Goal: Information Seeking & Learning: Learn about a topic

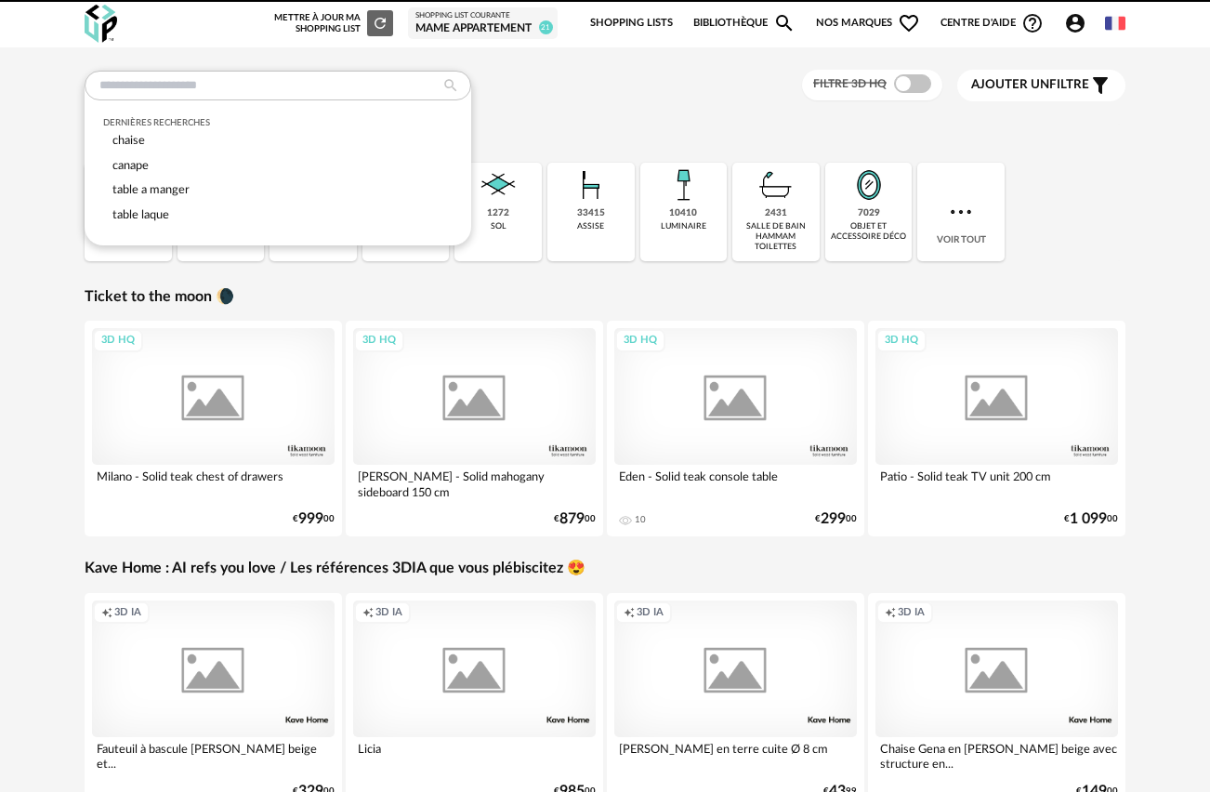
click at [603, 99] on div "Dernières recherches chaise canape table a manger table laque Filtre 3D HQ Ajou…" at bounding box center [605, 86] width 1041 height 32
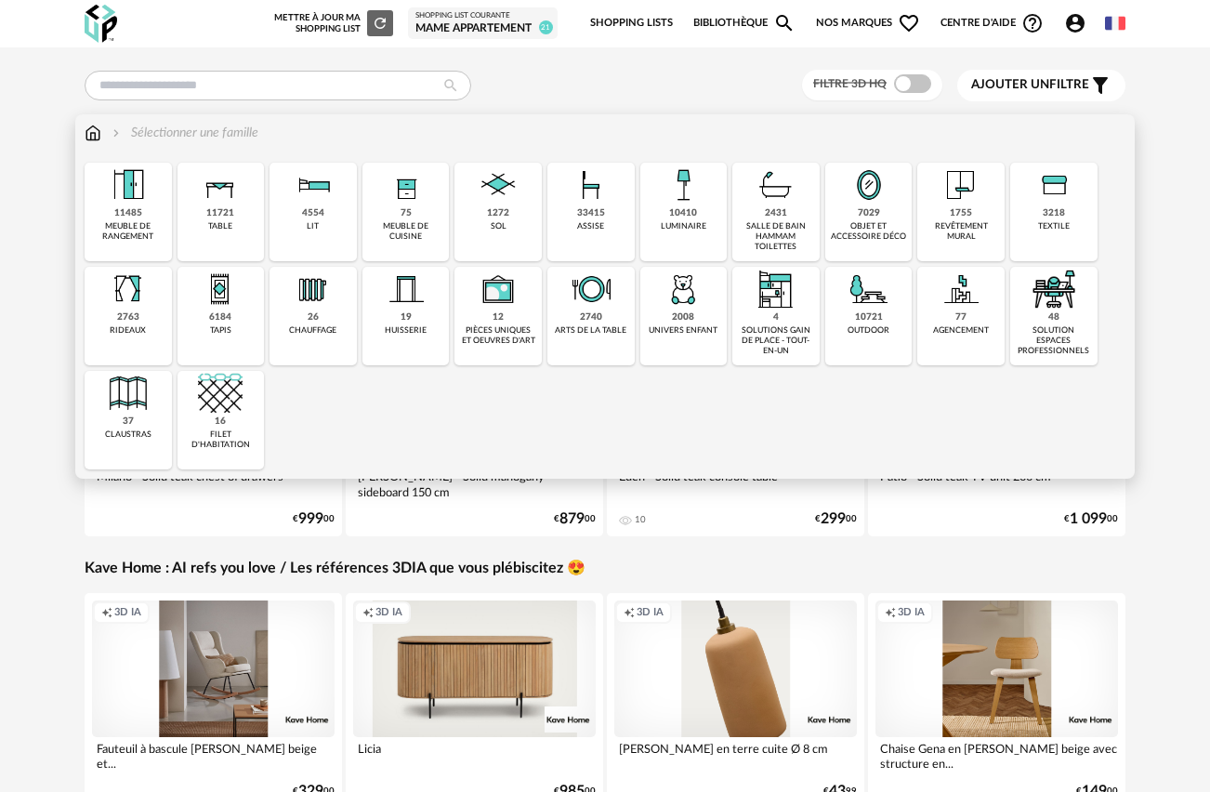
click at [303, 203] on img at bounding box center [313, 185] width 45 height 45
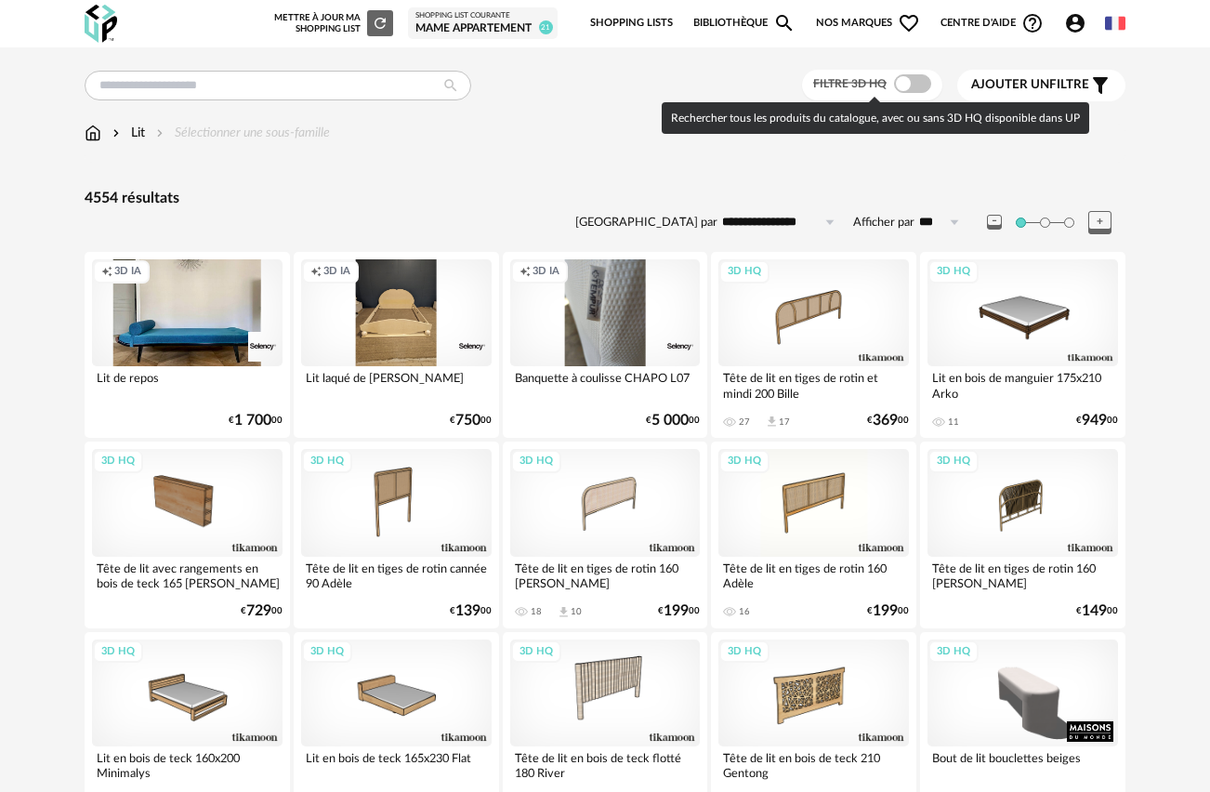
click at [920, 80] on span at bounding box center [912, 83] width 37 height 19
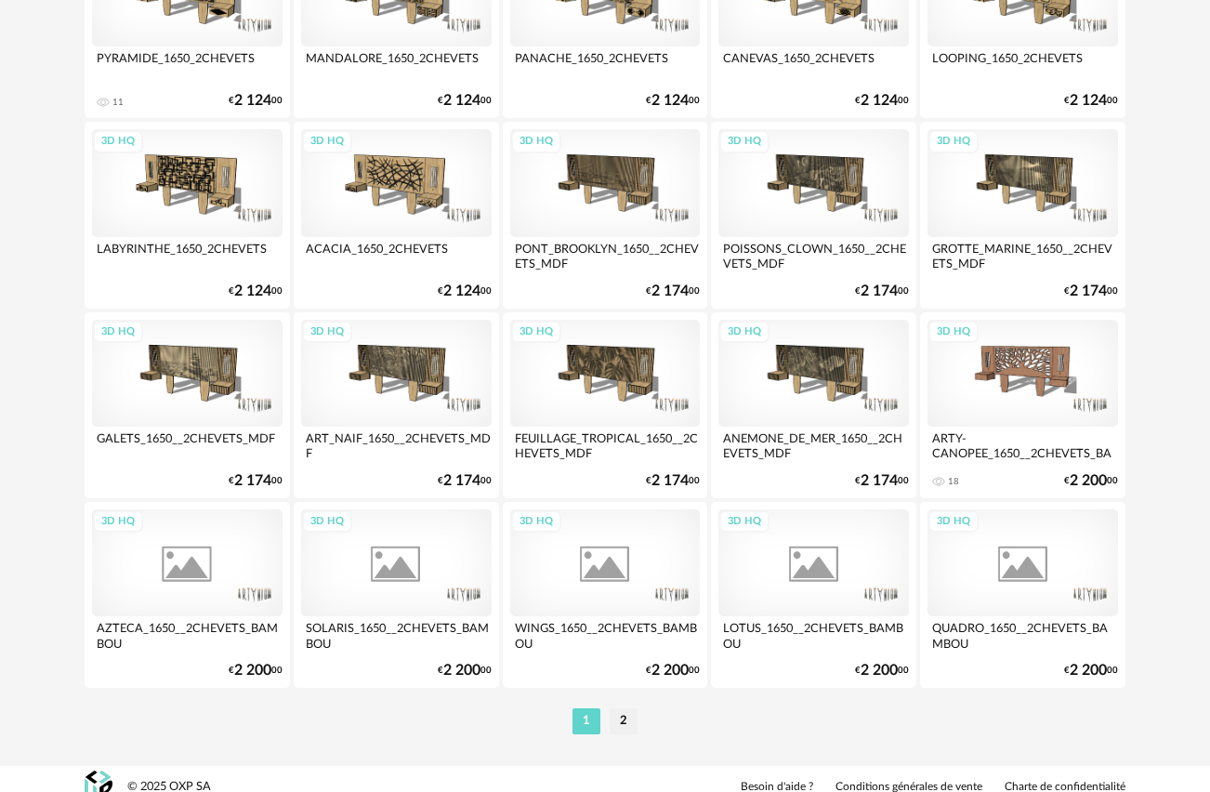
scroll to position [3372, 0]
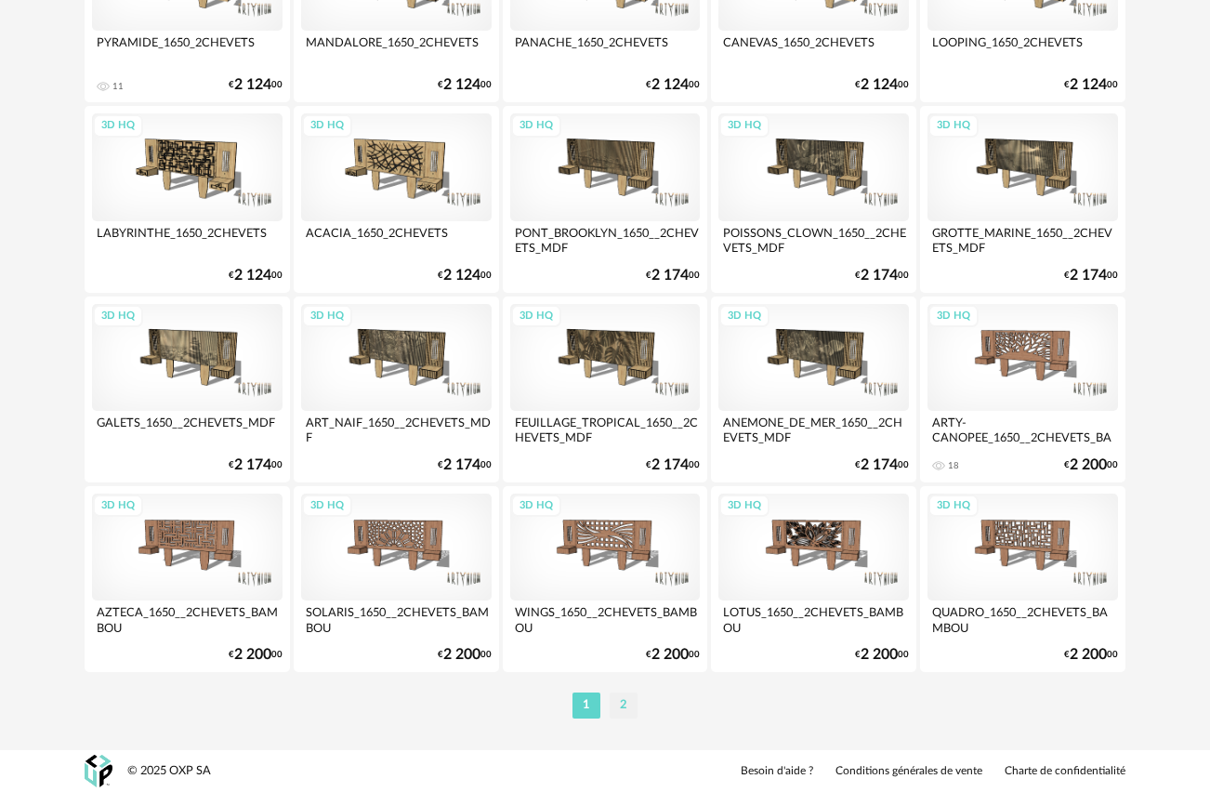
click at [624, 707] on li "2" at bounding box center [624, 705] width 28 height 26
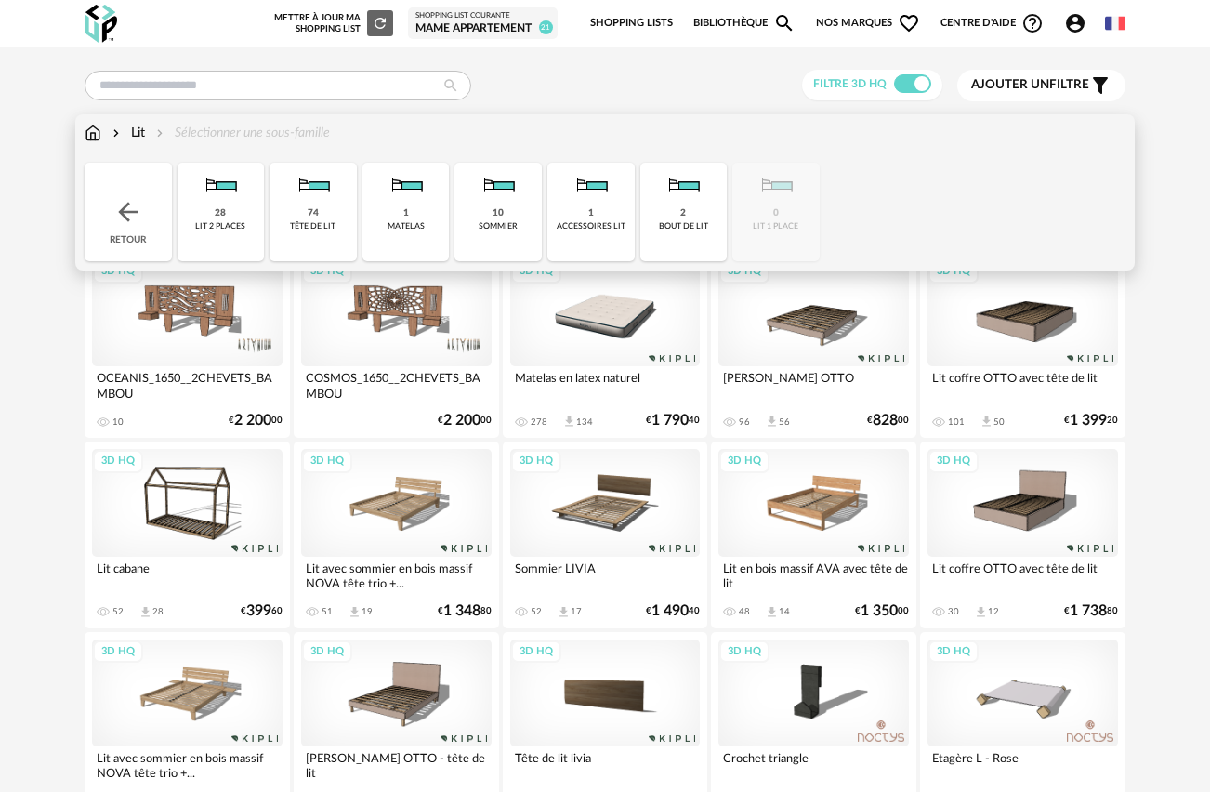
click at [86, 137] on img at bounding box center [93, 133] width 17 height 19
click at [95, 129] on img at bounding box center [93, 133] width 17 height 19
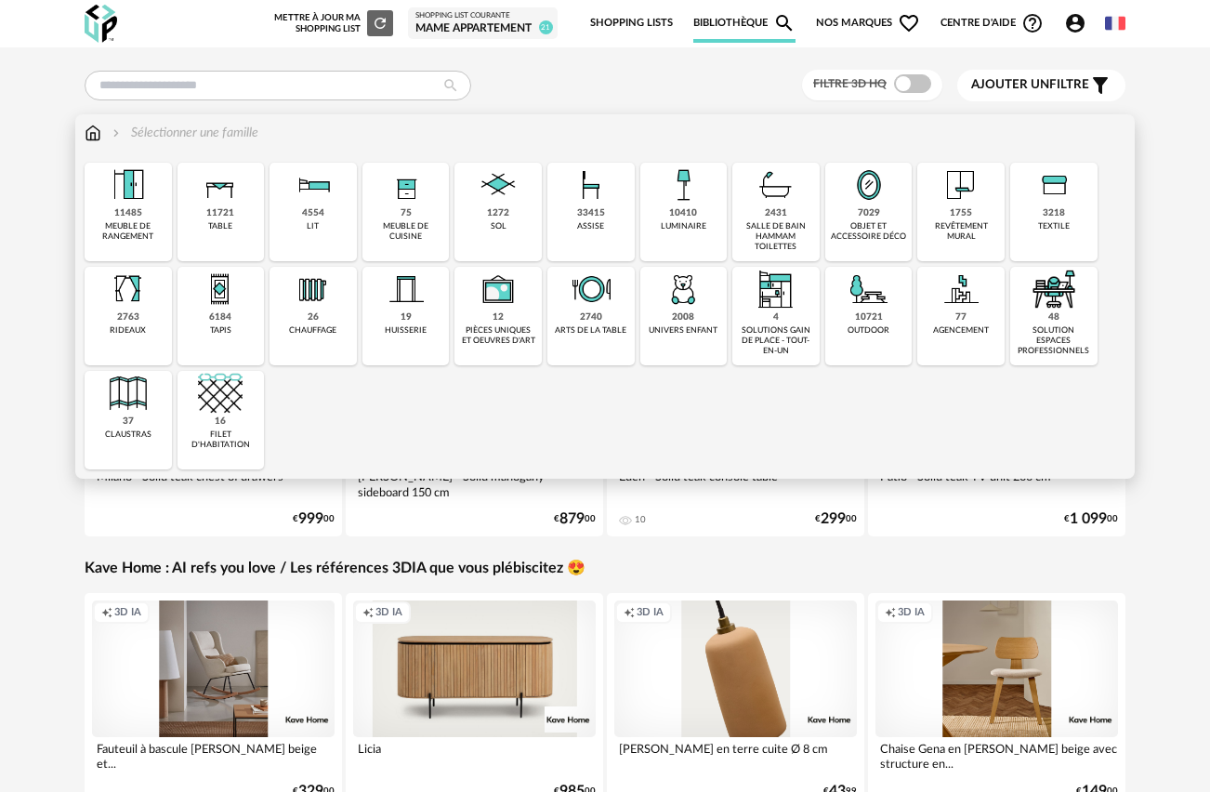
click at [137, 178] on img at bounding box center [128, 185] width 45 height 45
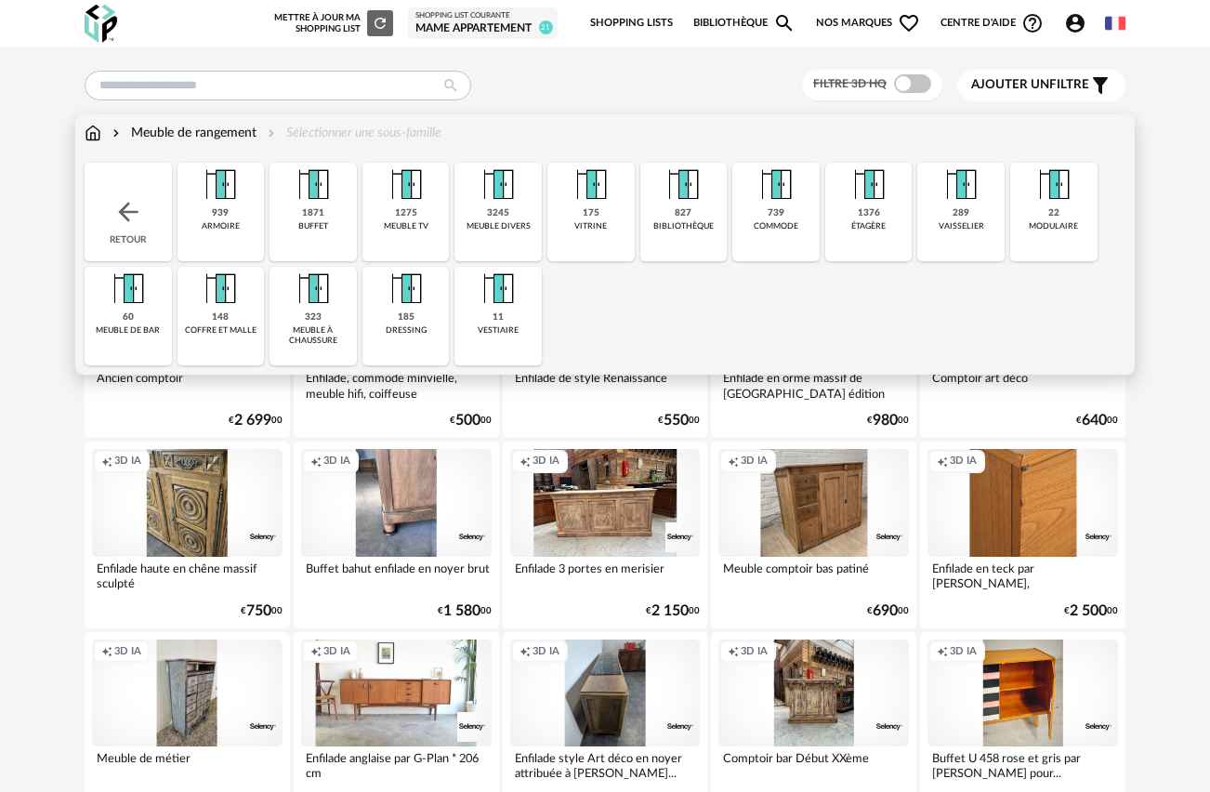
click at [406, 182] on img at bounding box center [406, 185] width 45 height 45
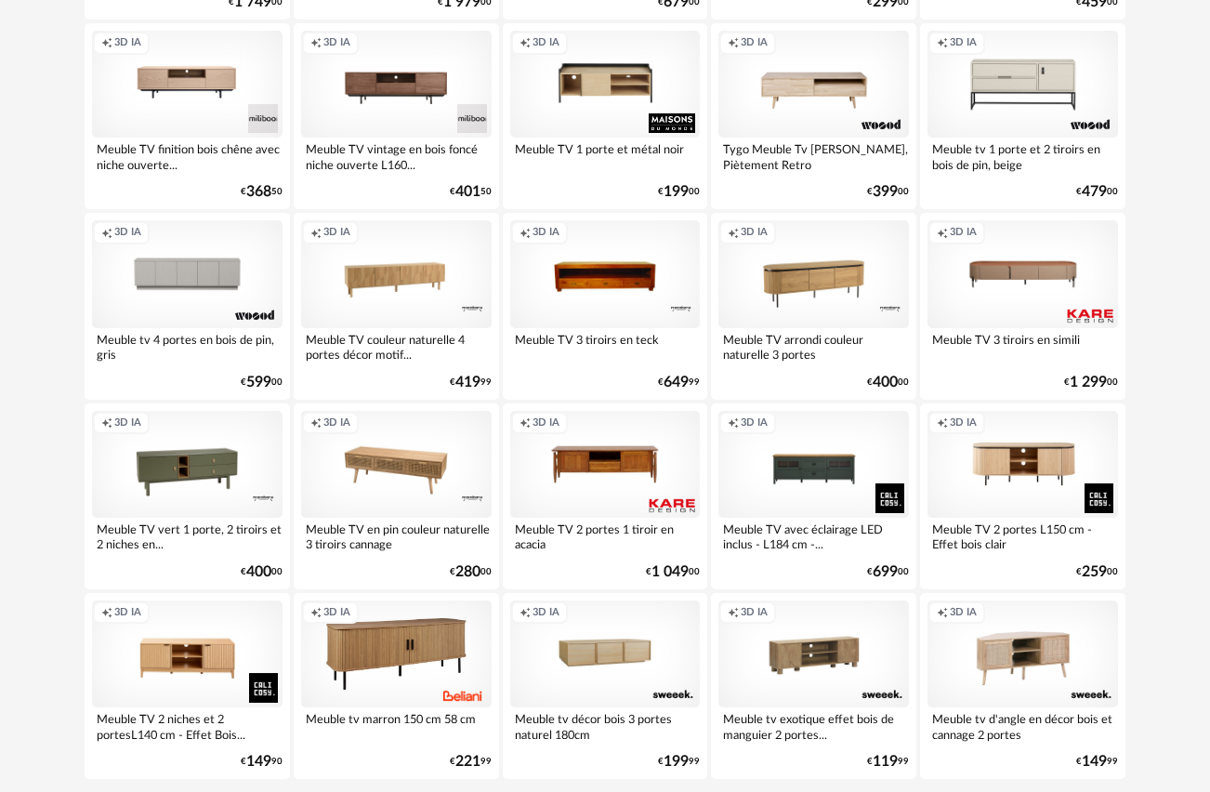
scroll to position [3372, 0]
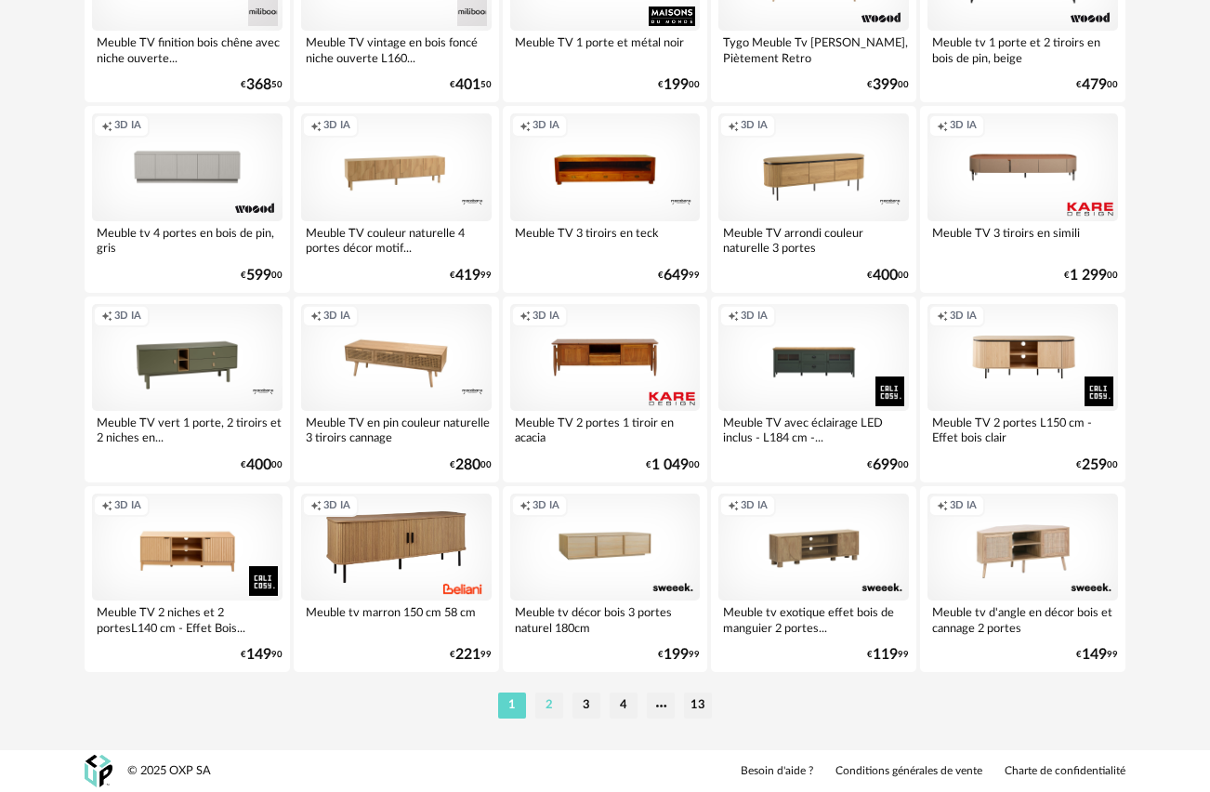
click at [550, 707] on li "2" at bounding box center [549, 705] width 28 height 26
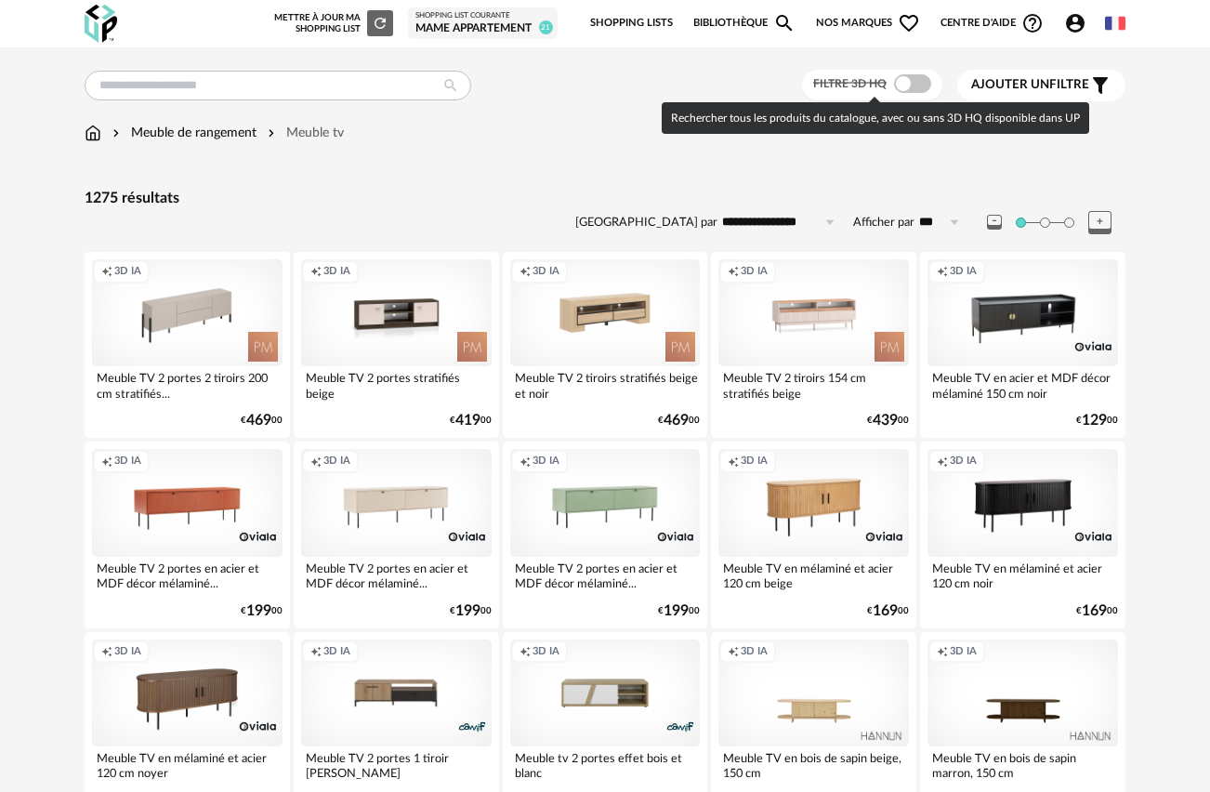
click at [918, 92] on span at bounding box center [912, 83] width 37 height 19
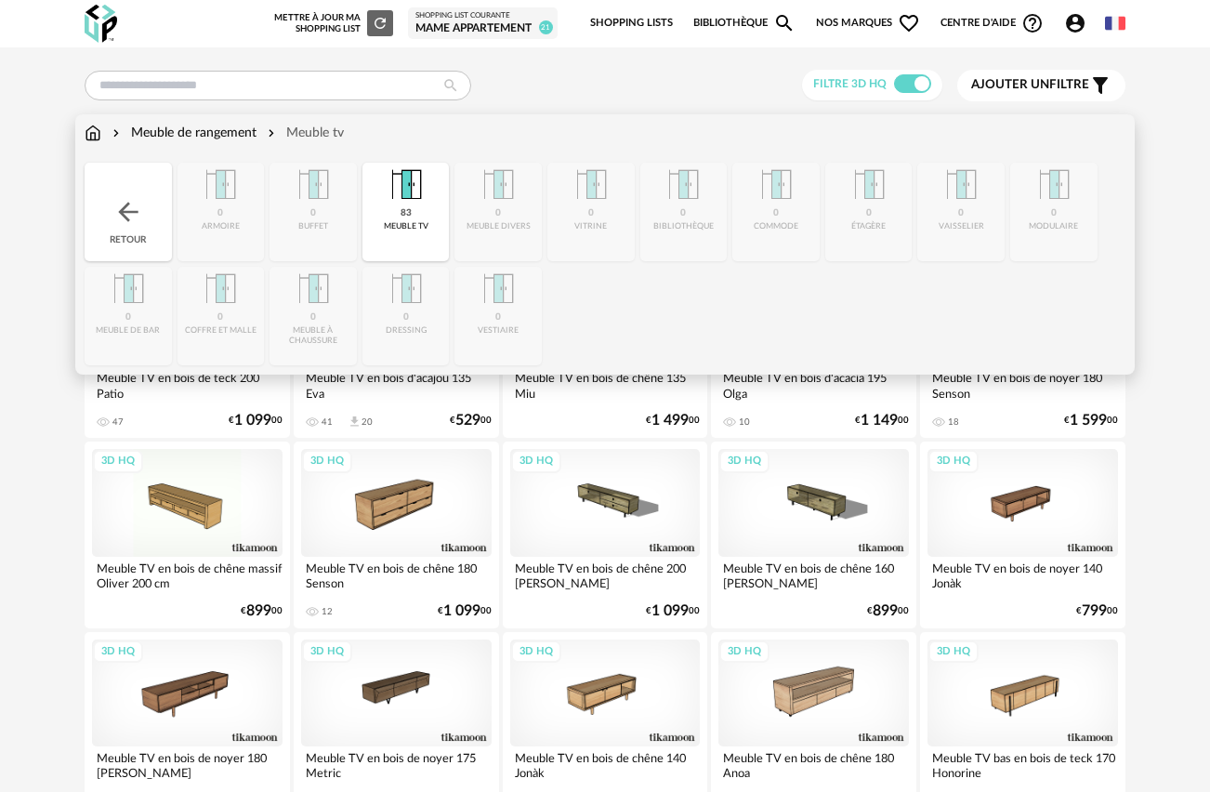
click at [132, 223] on img at bounding box center [128, 212] width 30 height 30
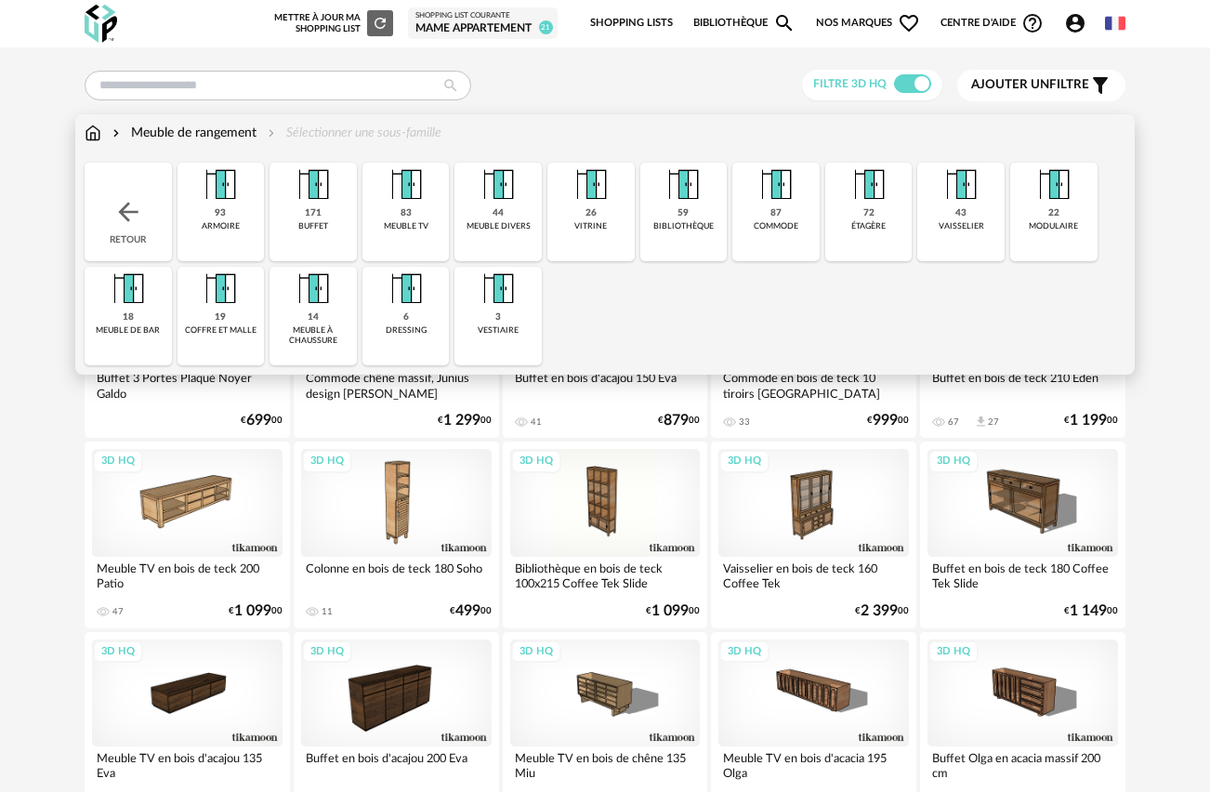
click at [1065, 193] on img at bounding box center [1054, 185] width 45 height 45
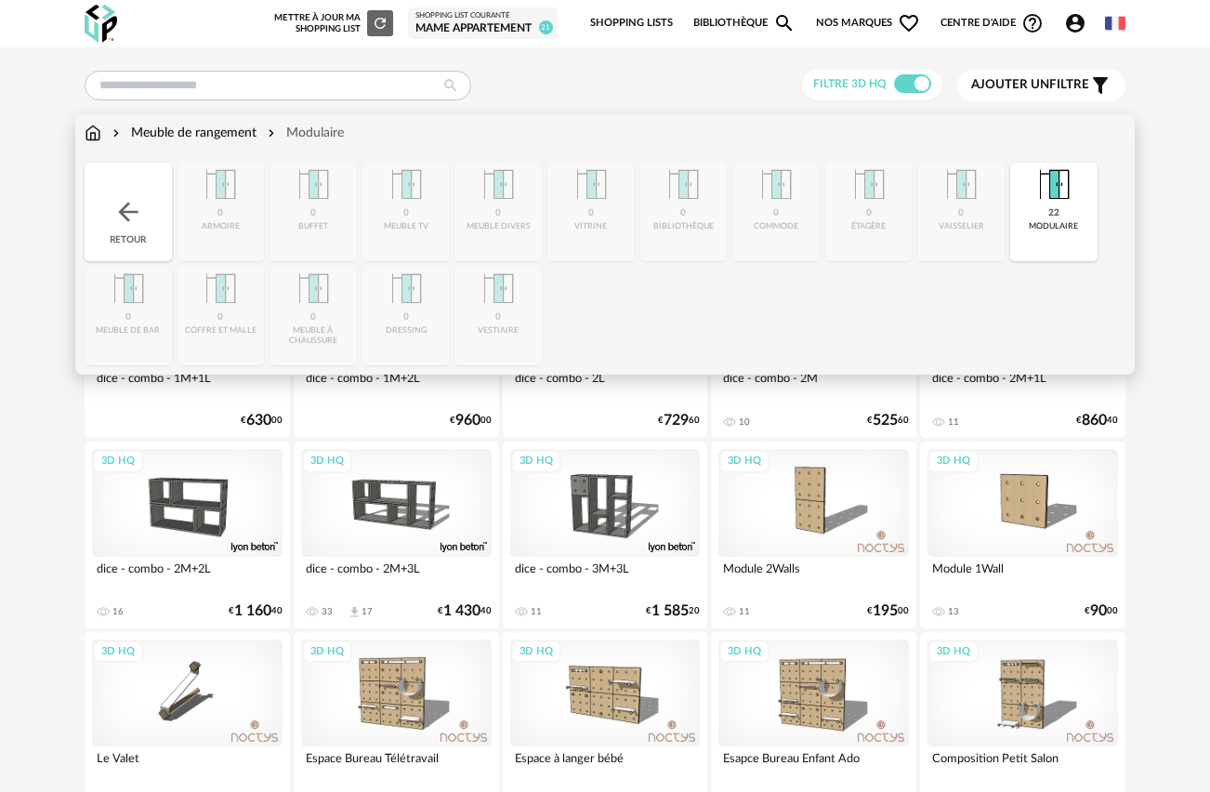
click at [137, 218] on img at bounding box center [128, 212] width 30 height 30
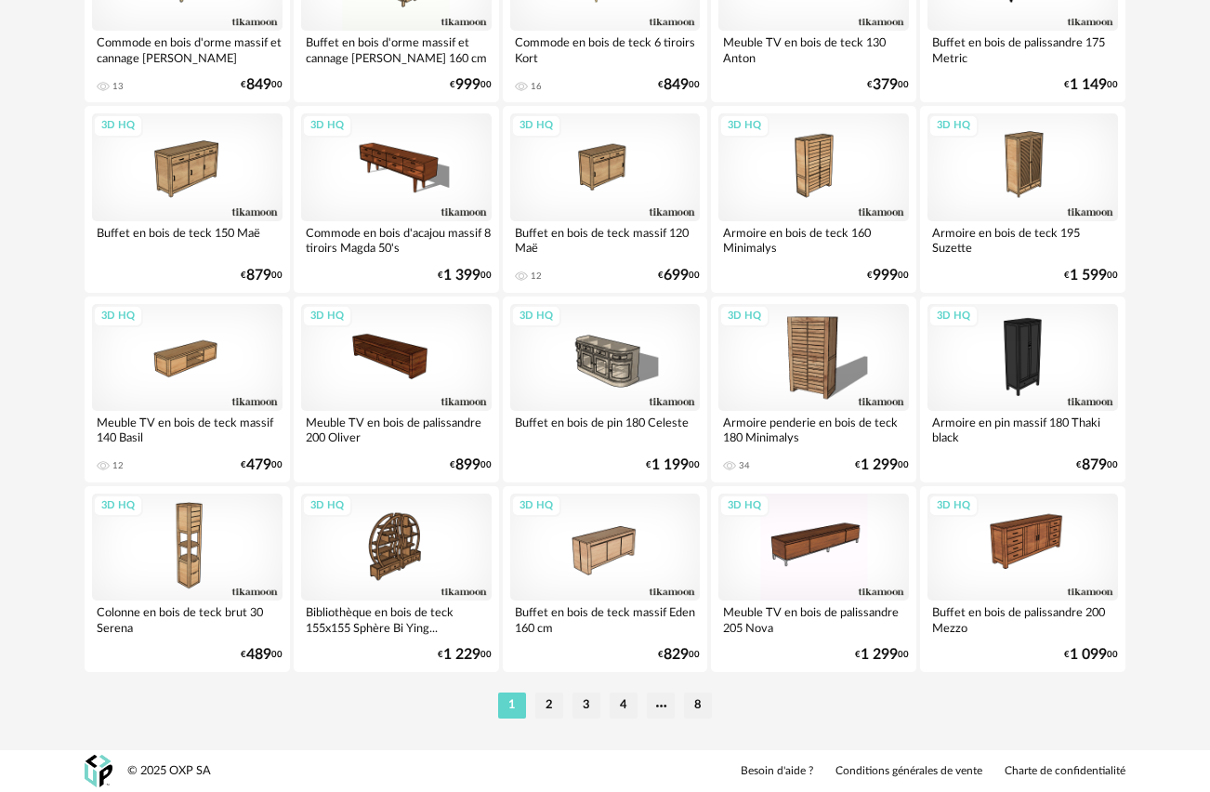
scroll to position [3368, 0]
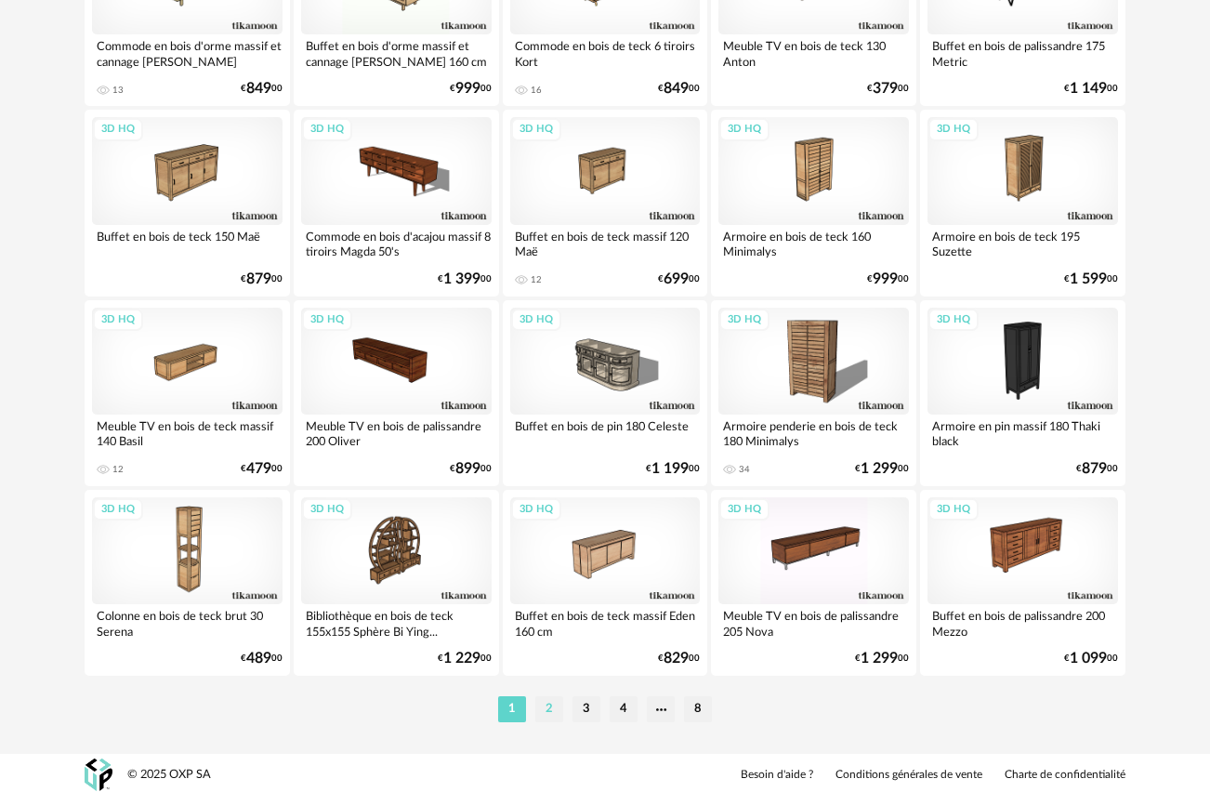
click at [552, 711] on li "2" at bounding box center [549, 709] width 28 height 26
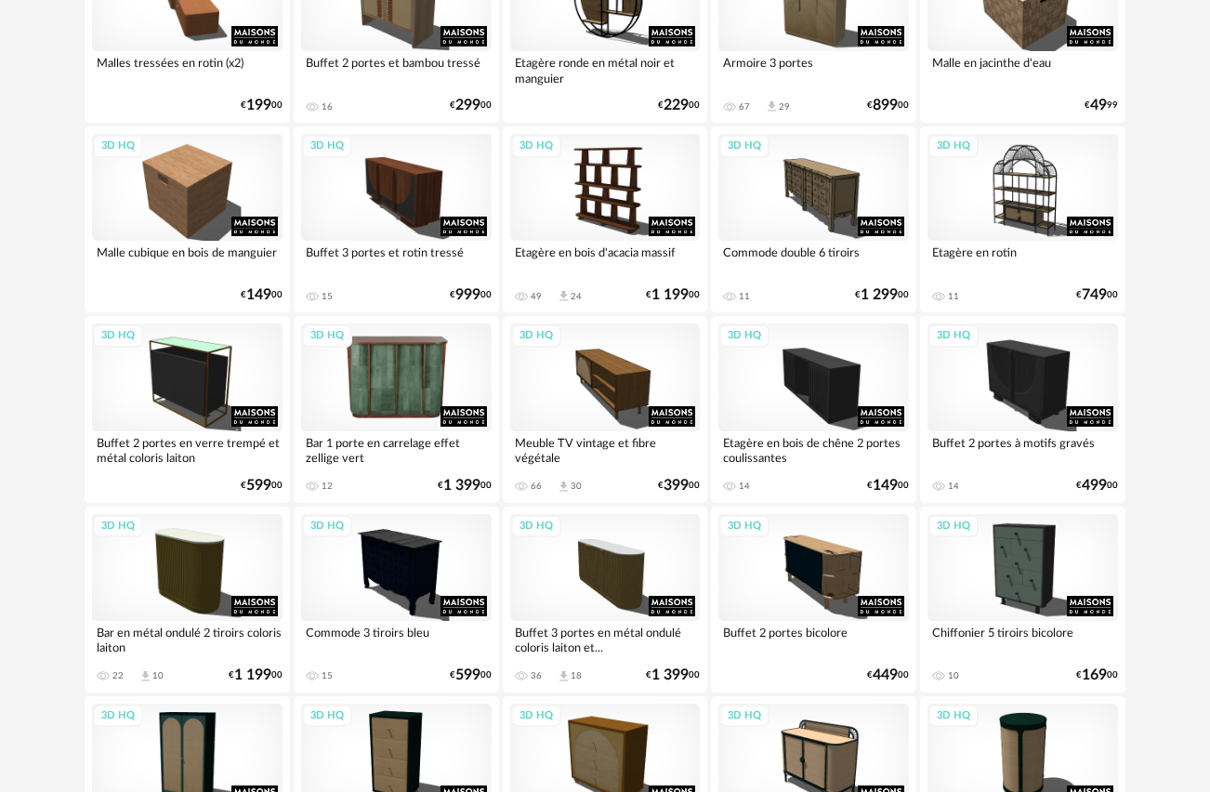
scroll to position [3372, 0]
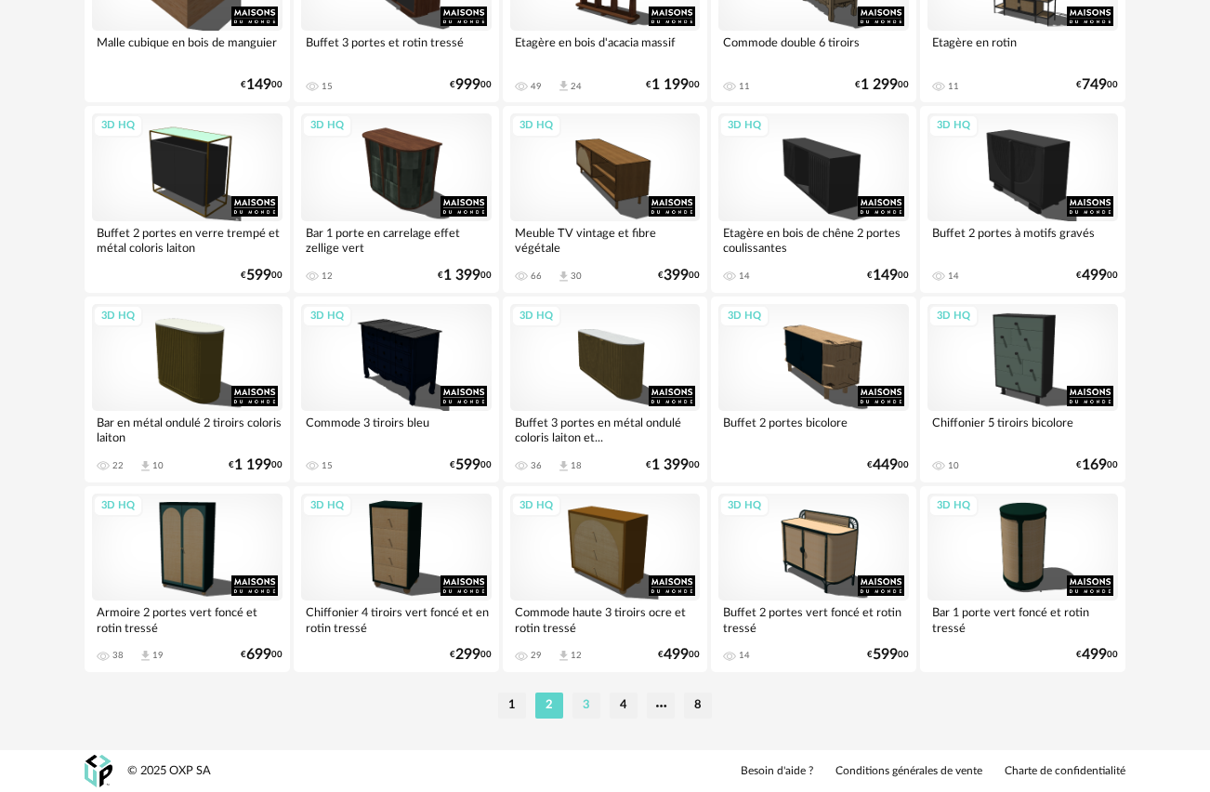
click at [583, 707] on li "3" at bounding box center [586, 705] width 28 height 26
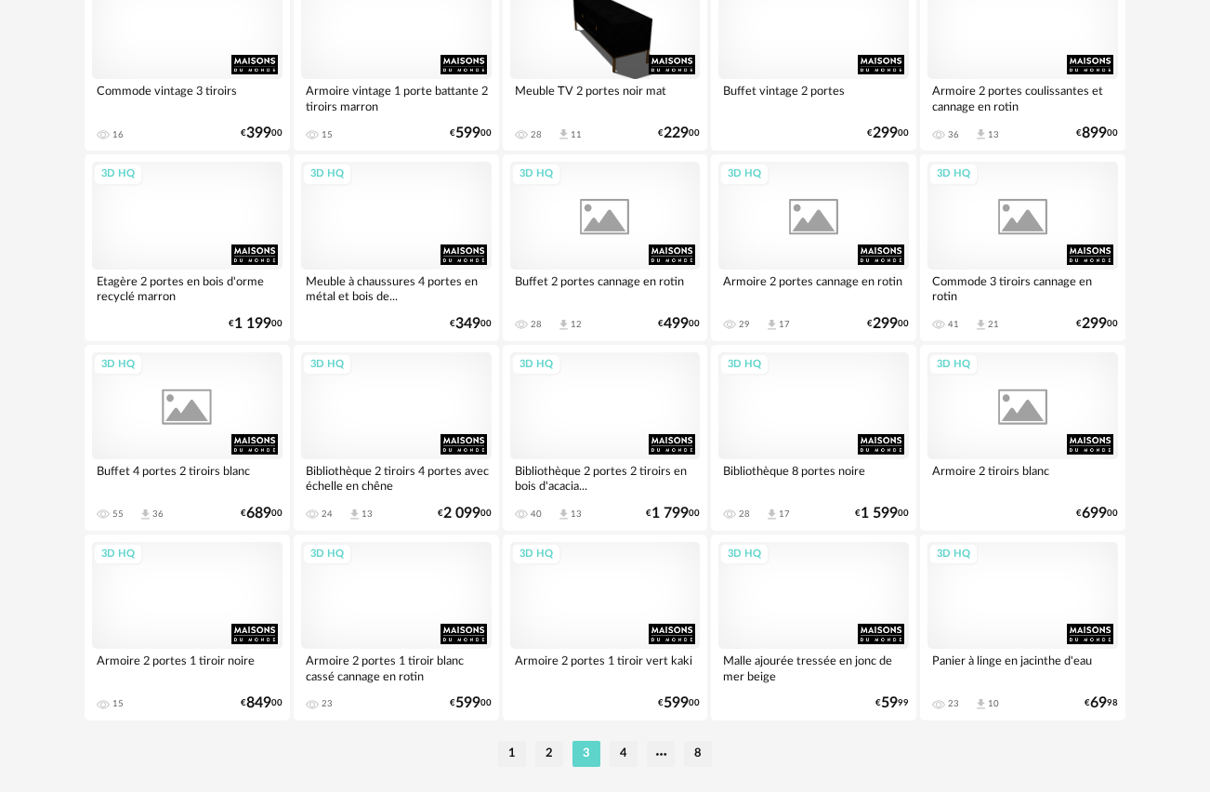
scroll to position [3372, 0]
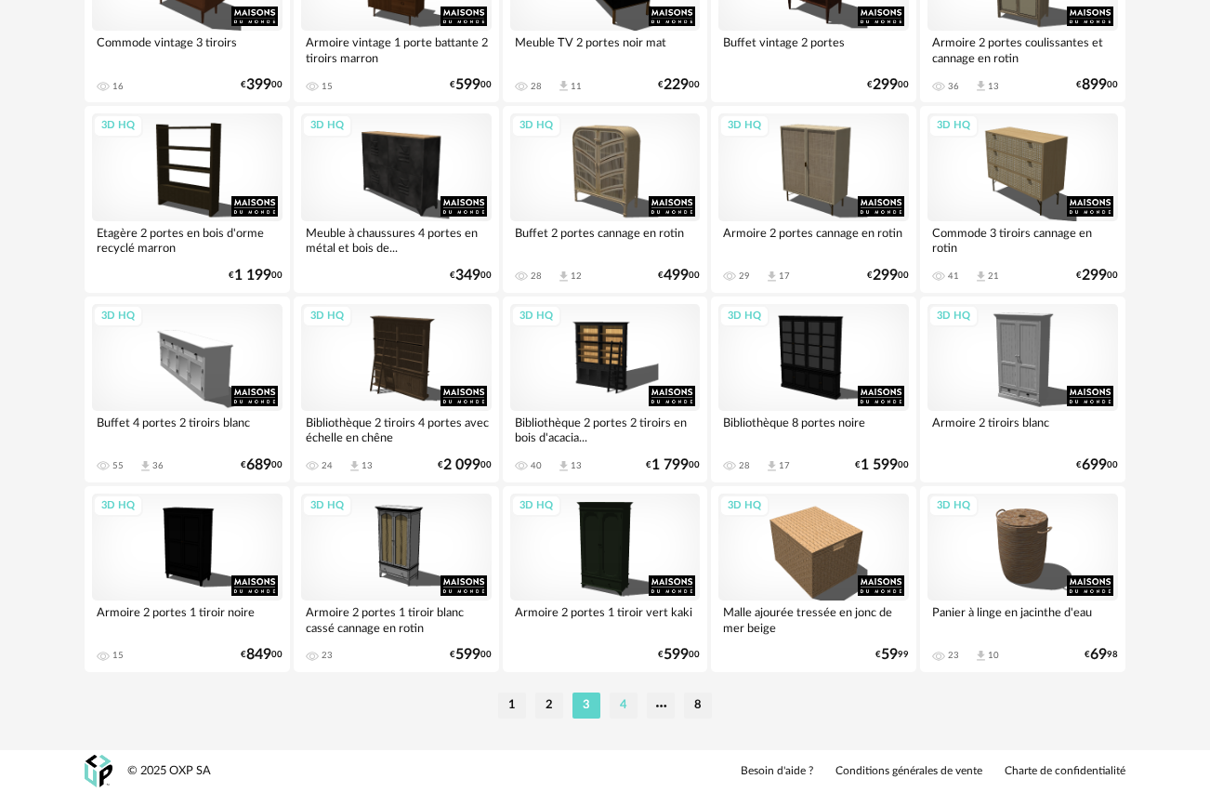
click at [617, 705] on li "4" at bounding box center [624, 705] width 28 height 26
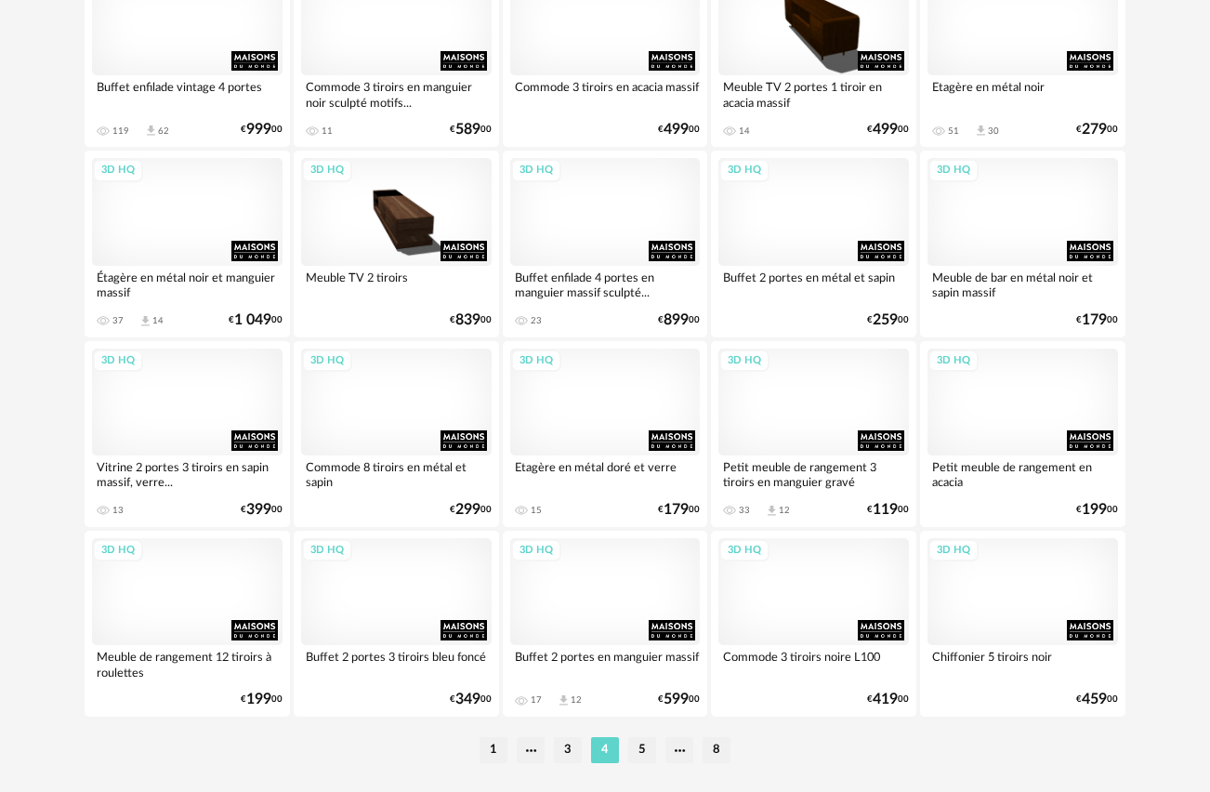
scroll to position [3372, 0]
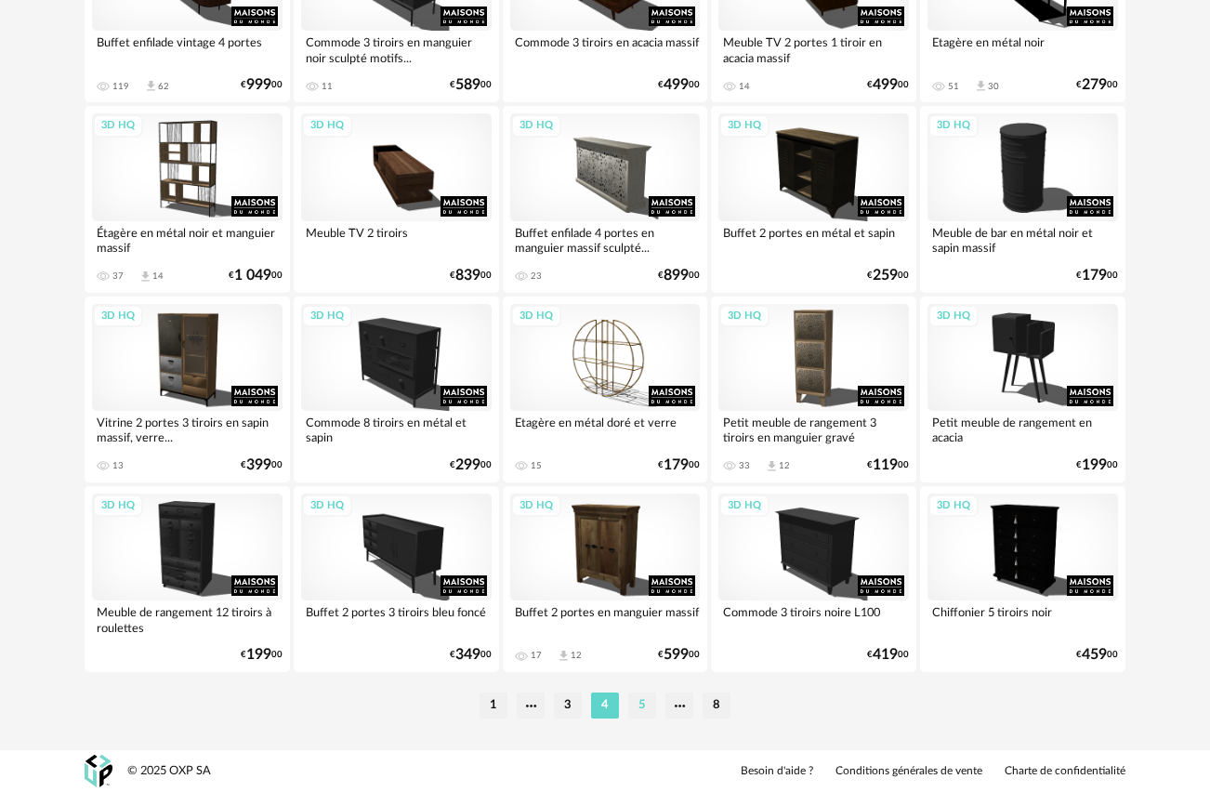
click at [641, 698] on li "5" at bounding box center [642, 705] width 28 height 26
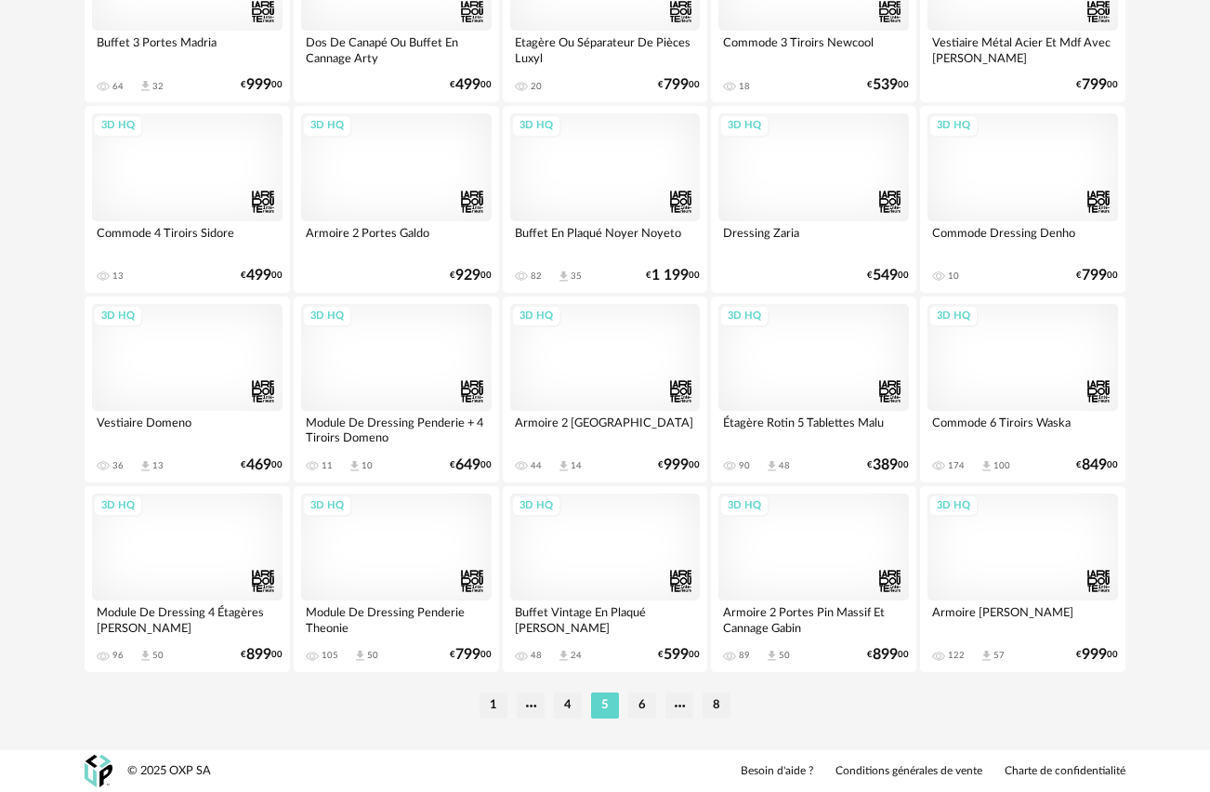
scroll to position [3372, 0]
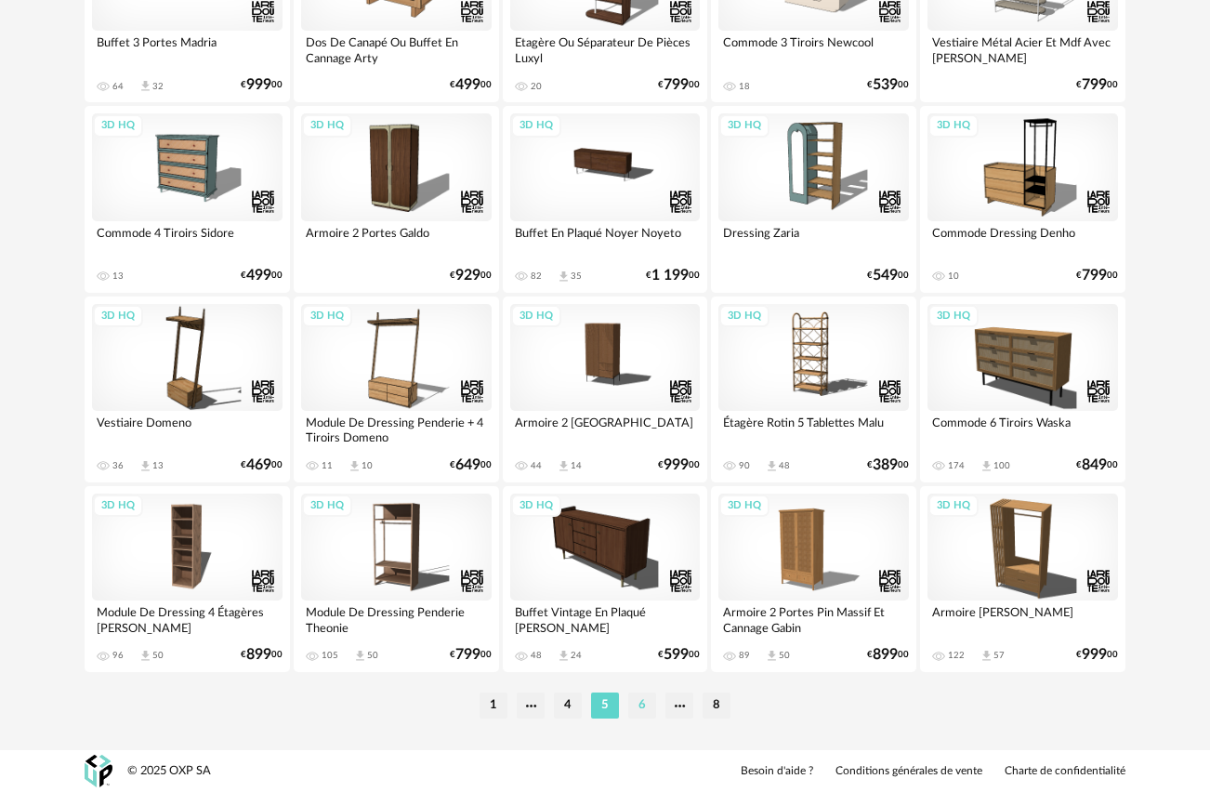
click at [643, 705] on li "6" at bounding box center [642, 705] width 28 height 26
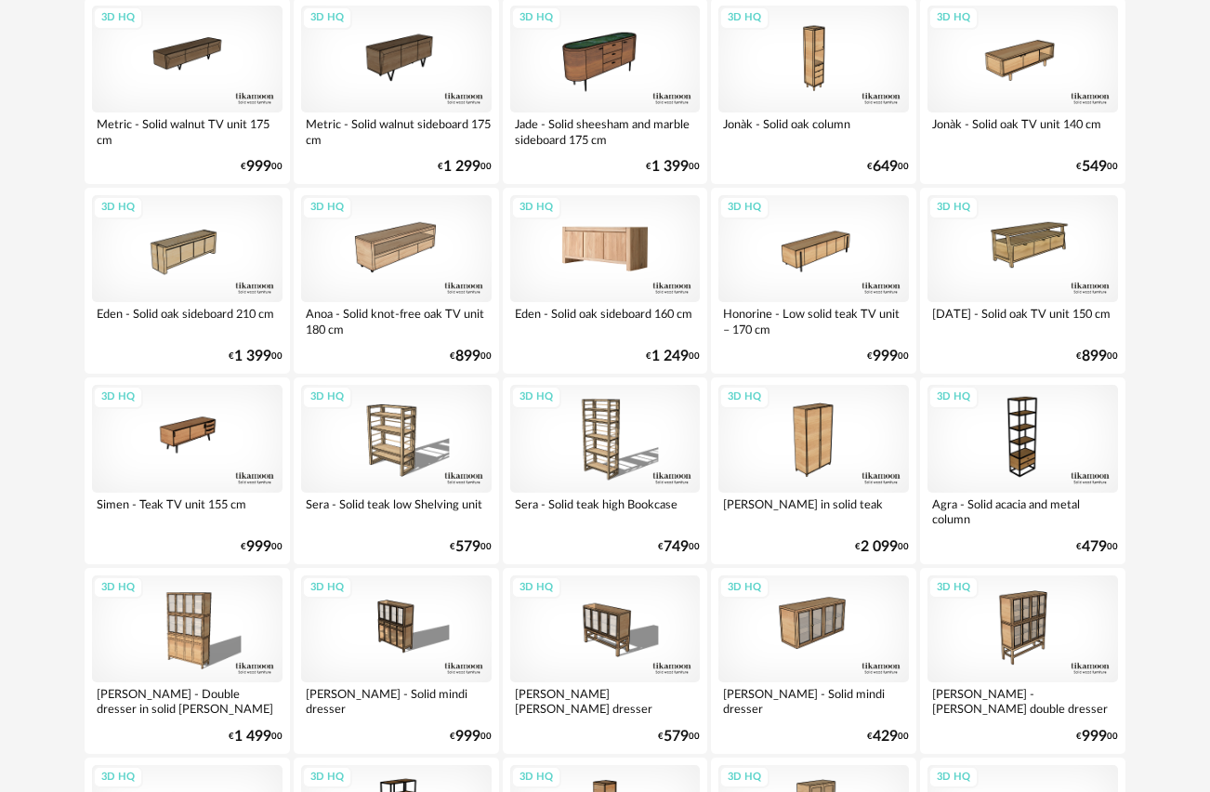
scroll to position [3372, 0]
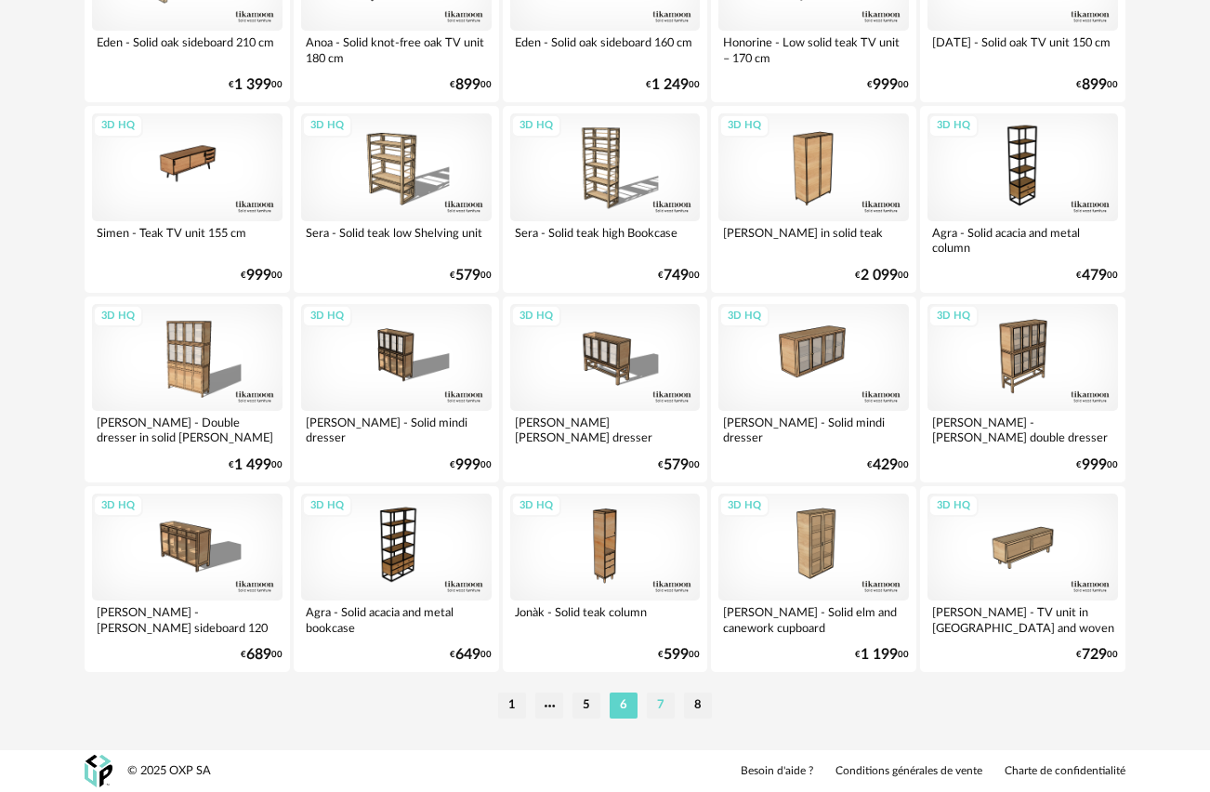
click at [663, 698] on li "7" at bounding box center [661, 705] width 28 height 26
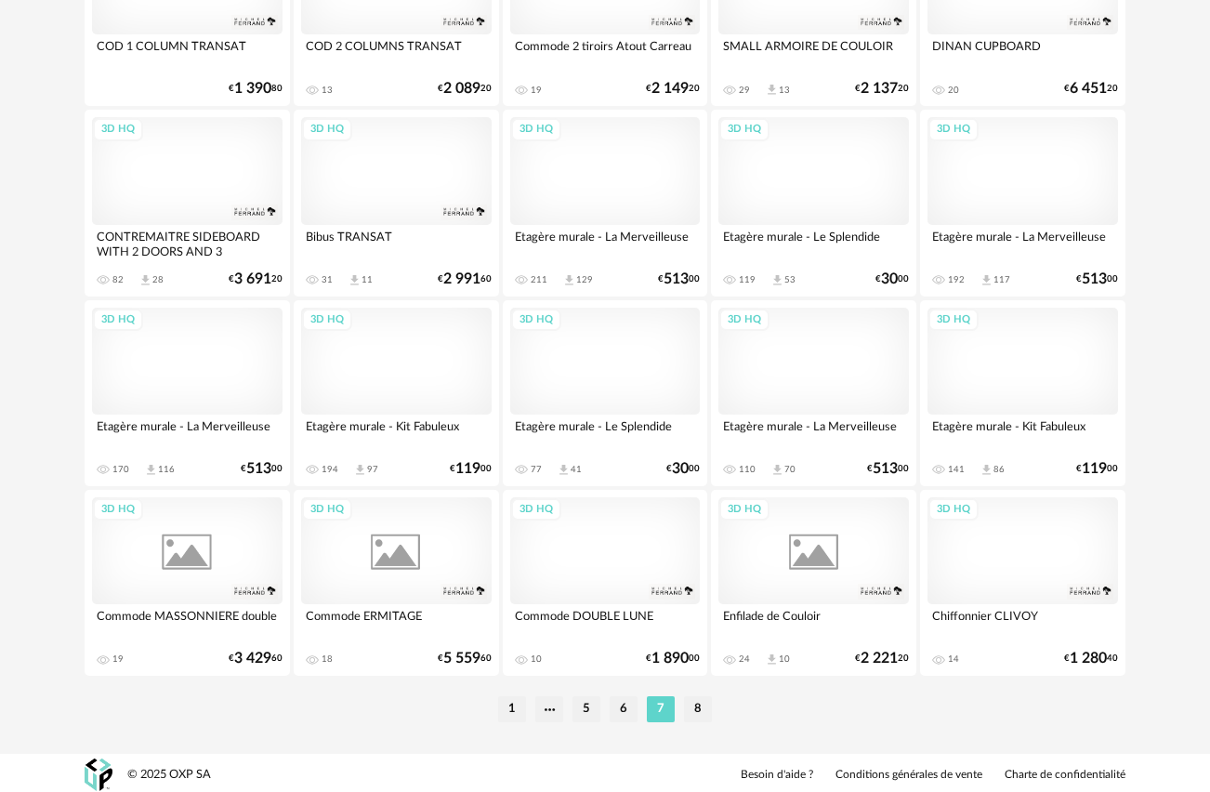
scroll to position [3372, 0]
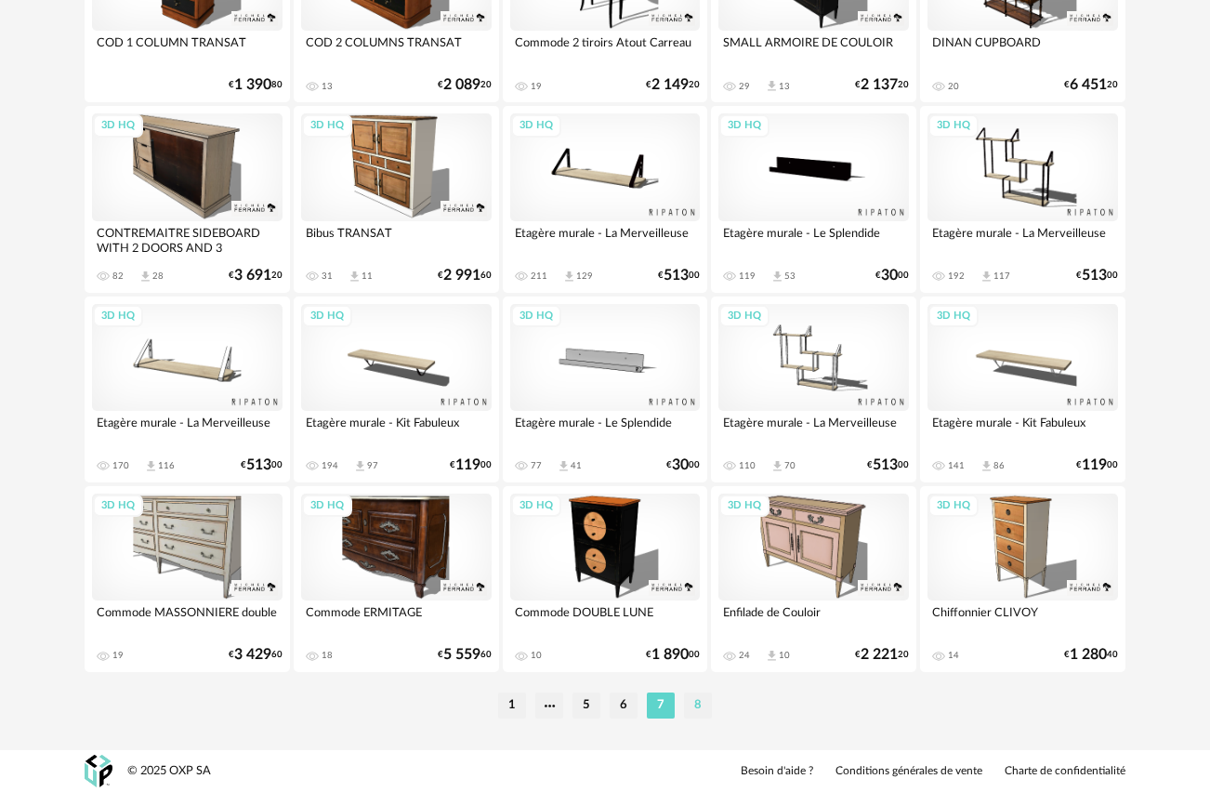
click at [701, 702] on li "8" at bounding box center [698, 705] width 28 height 26
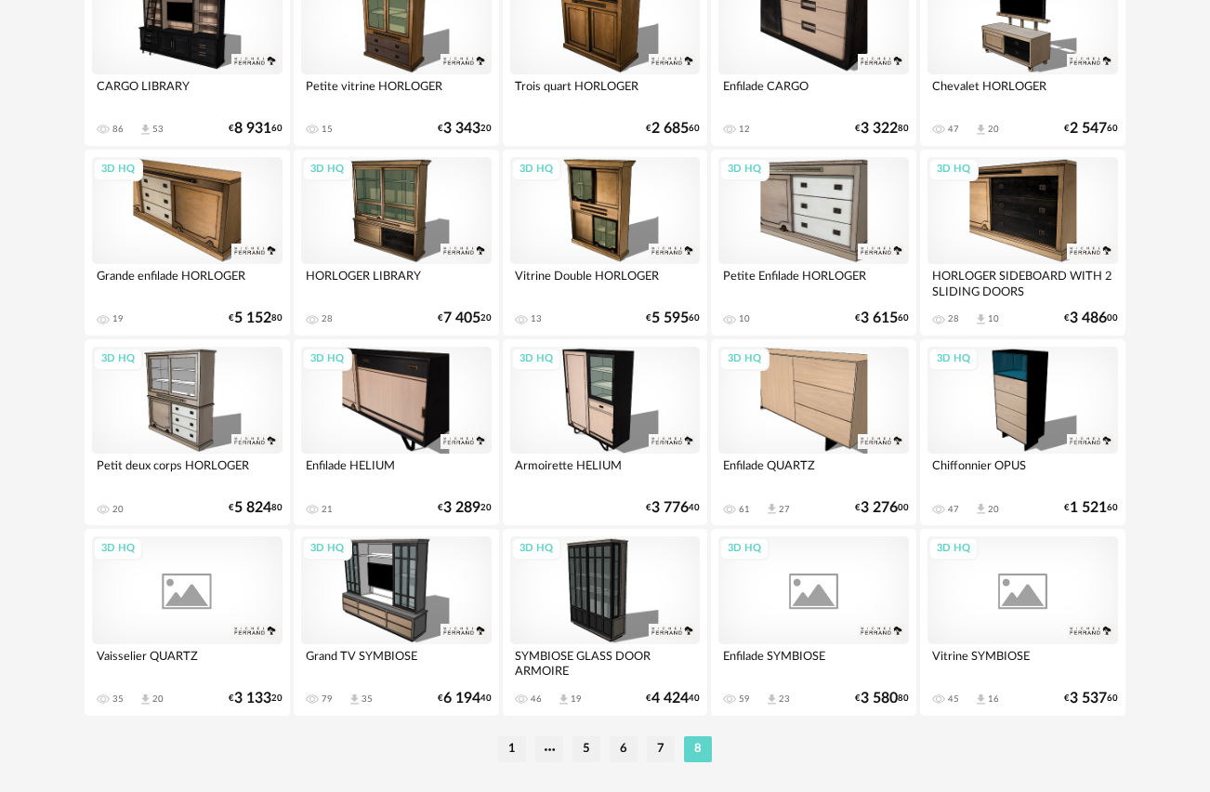
scroll to position [1854, 0]
